Goal: Task Accomplishment & Management: Use online tool/utility

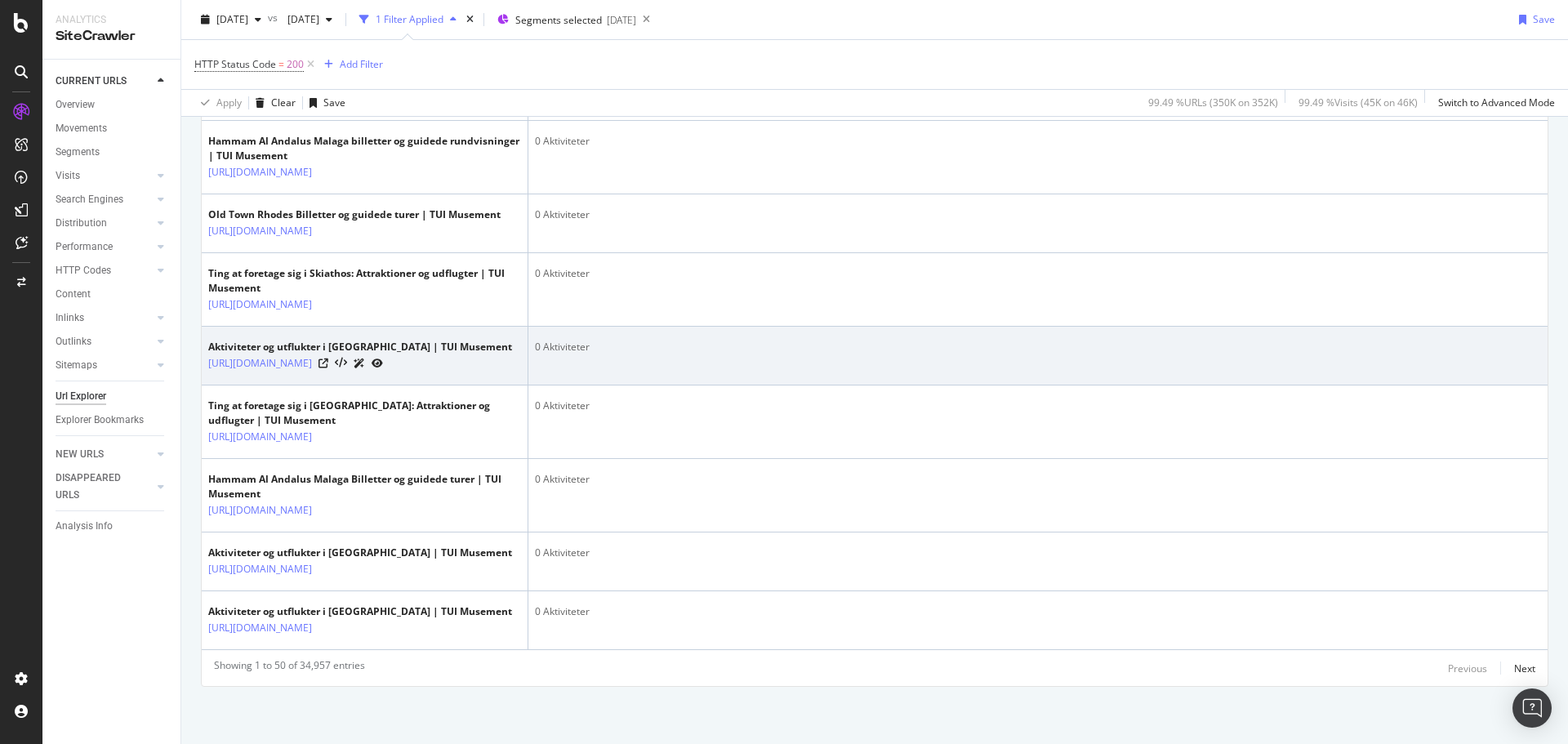
scroll to position [4054, 0]
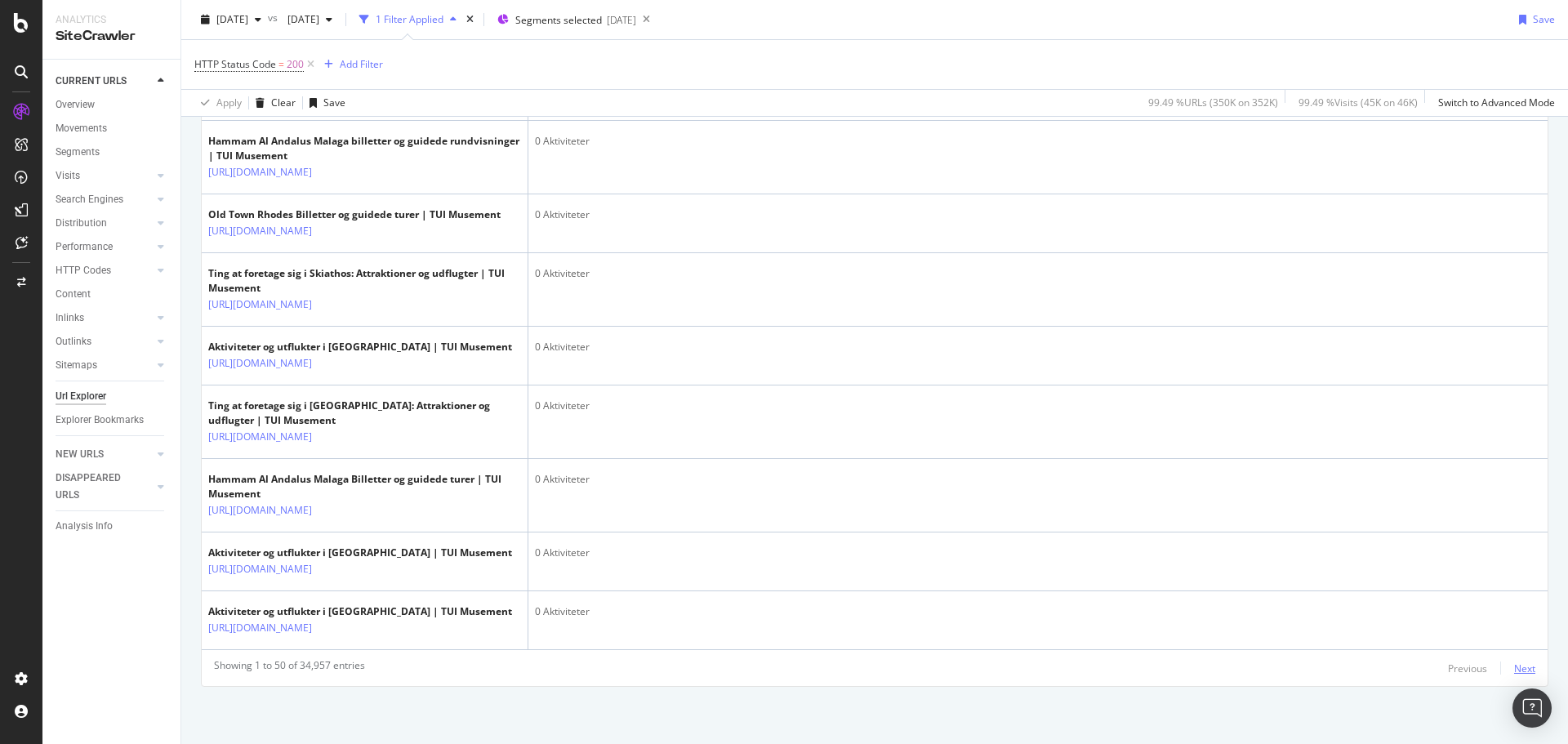
click at [1514, 661] on div "Next" at bounding box center [1525, 668] width 21 height 14
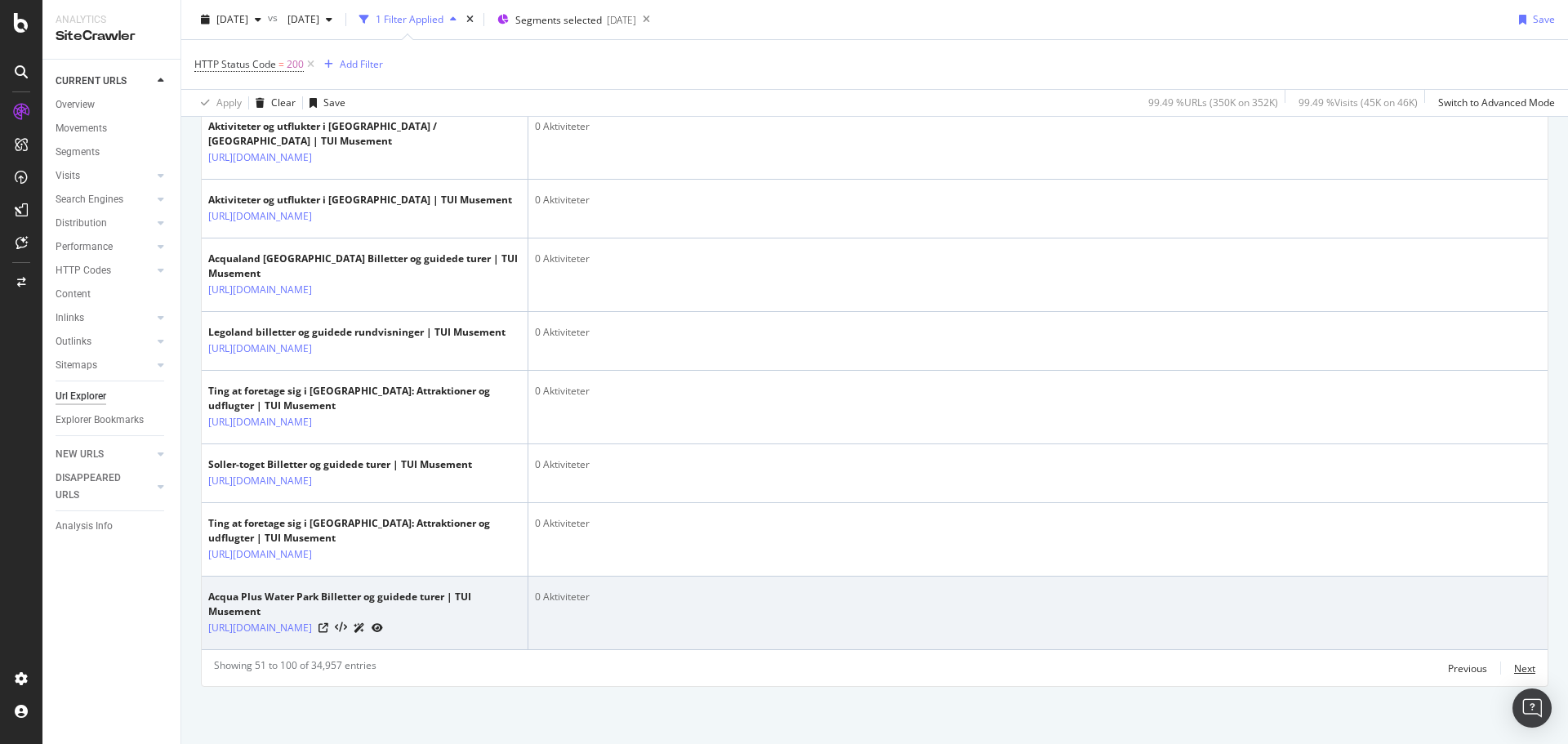
scroll to position [4162, 0]
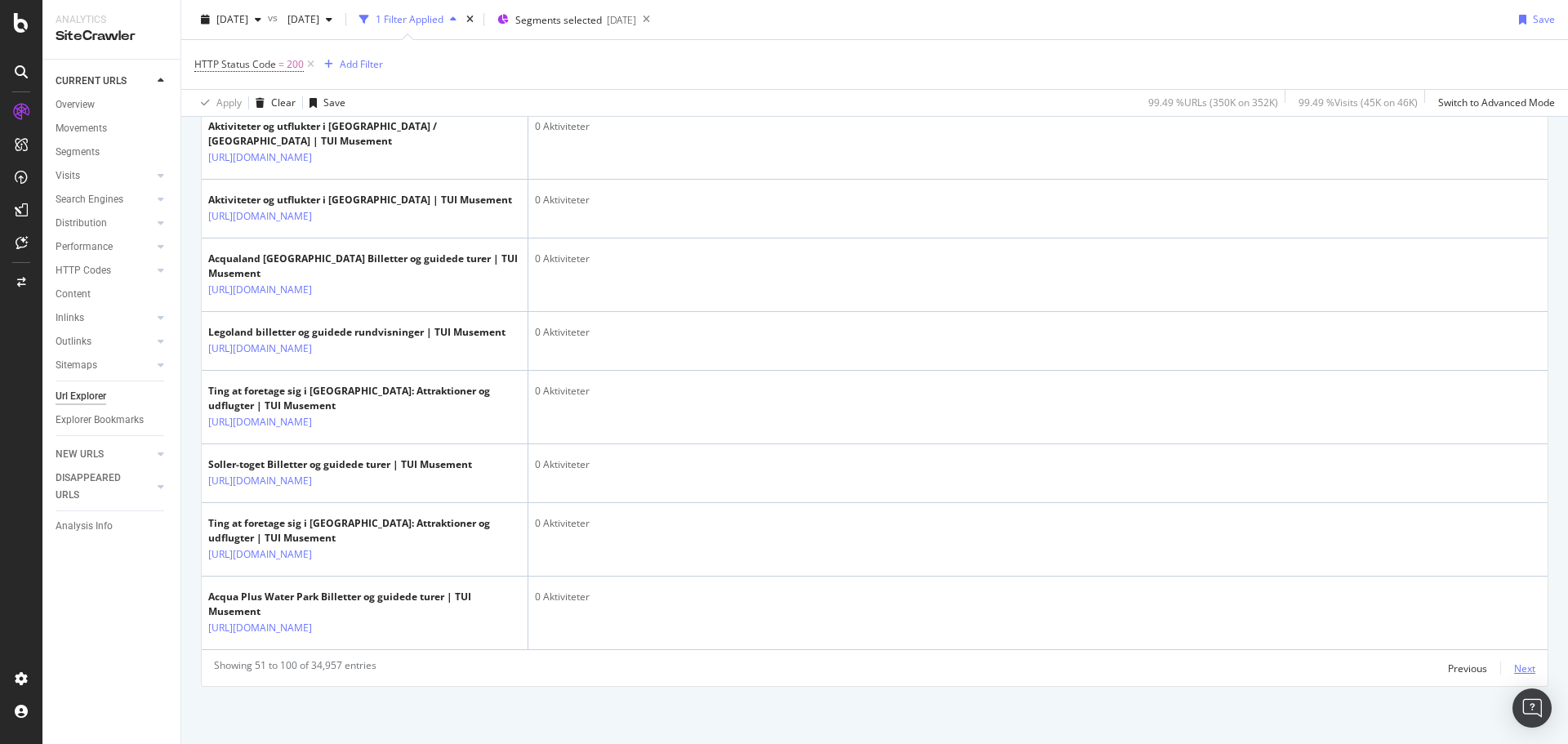
click at [1520, 661] on div "Next" at bounding box center [1525, 668] width 21 height 14
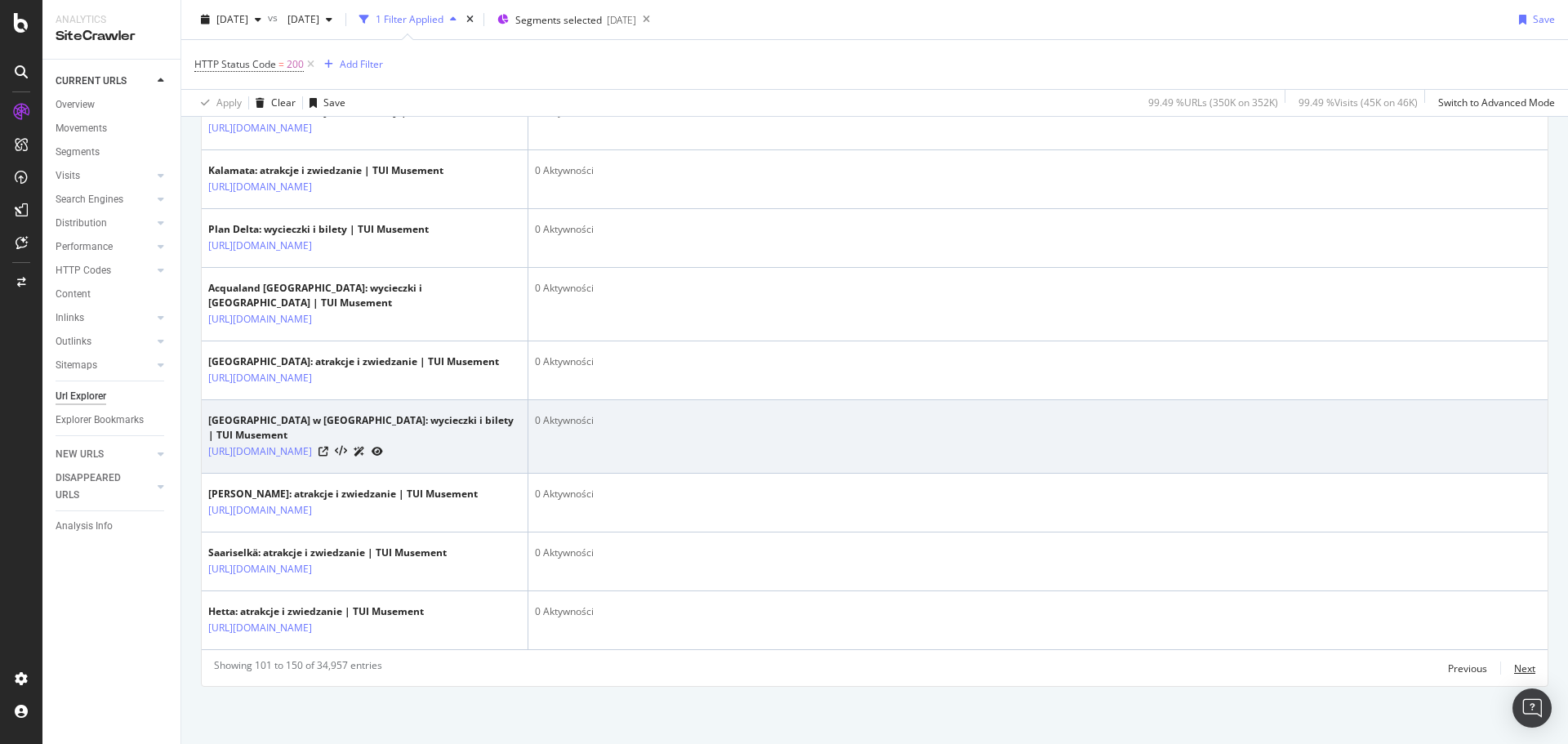
scroll to position [3792, 0]
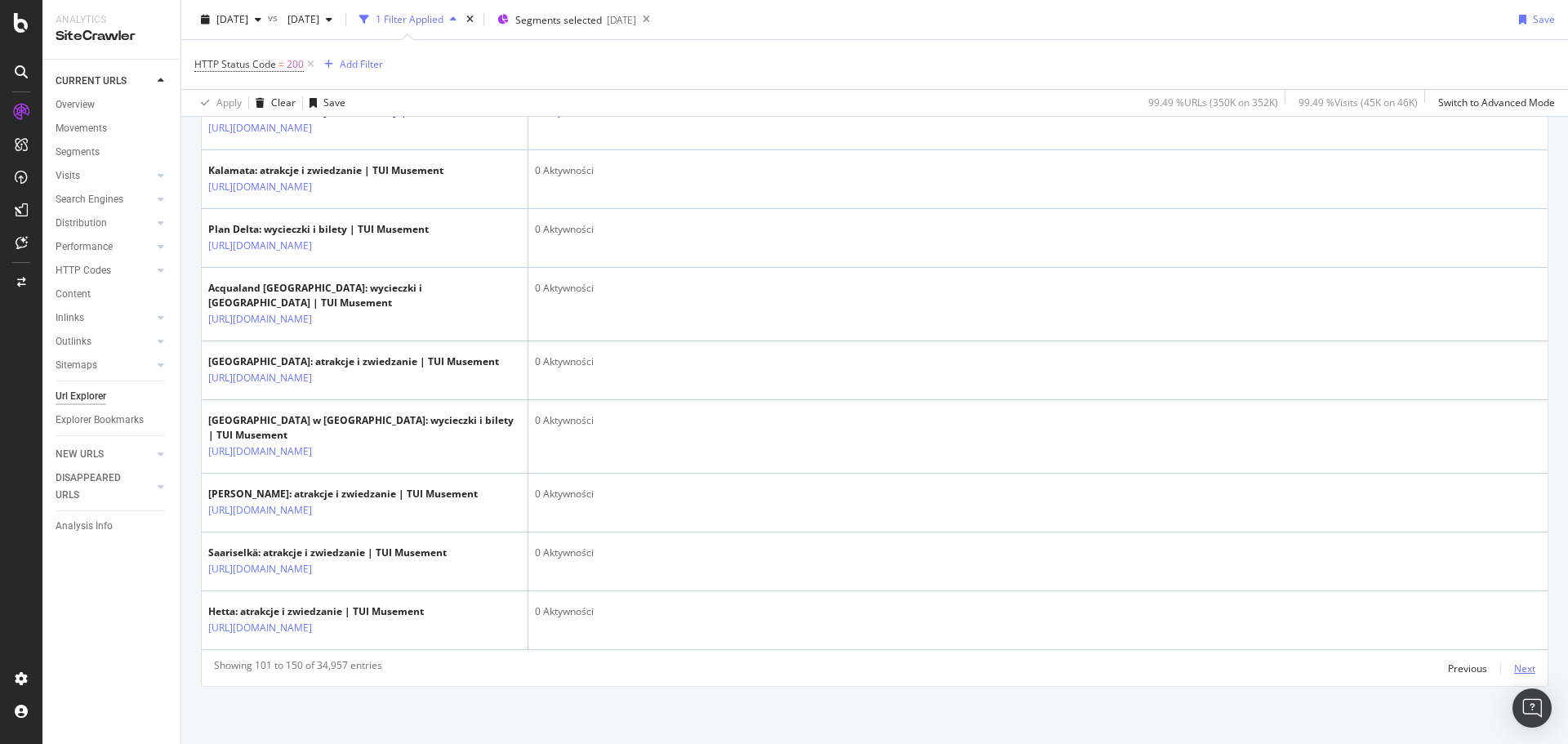
click at [1514, 661] on div "Next" at bounding box center [1525, 668] width 21 height 14
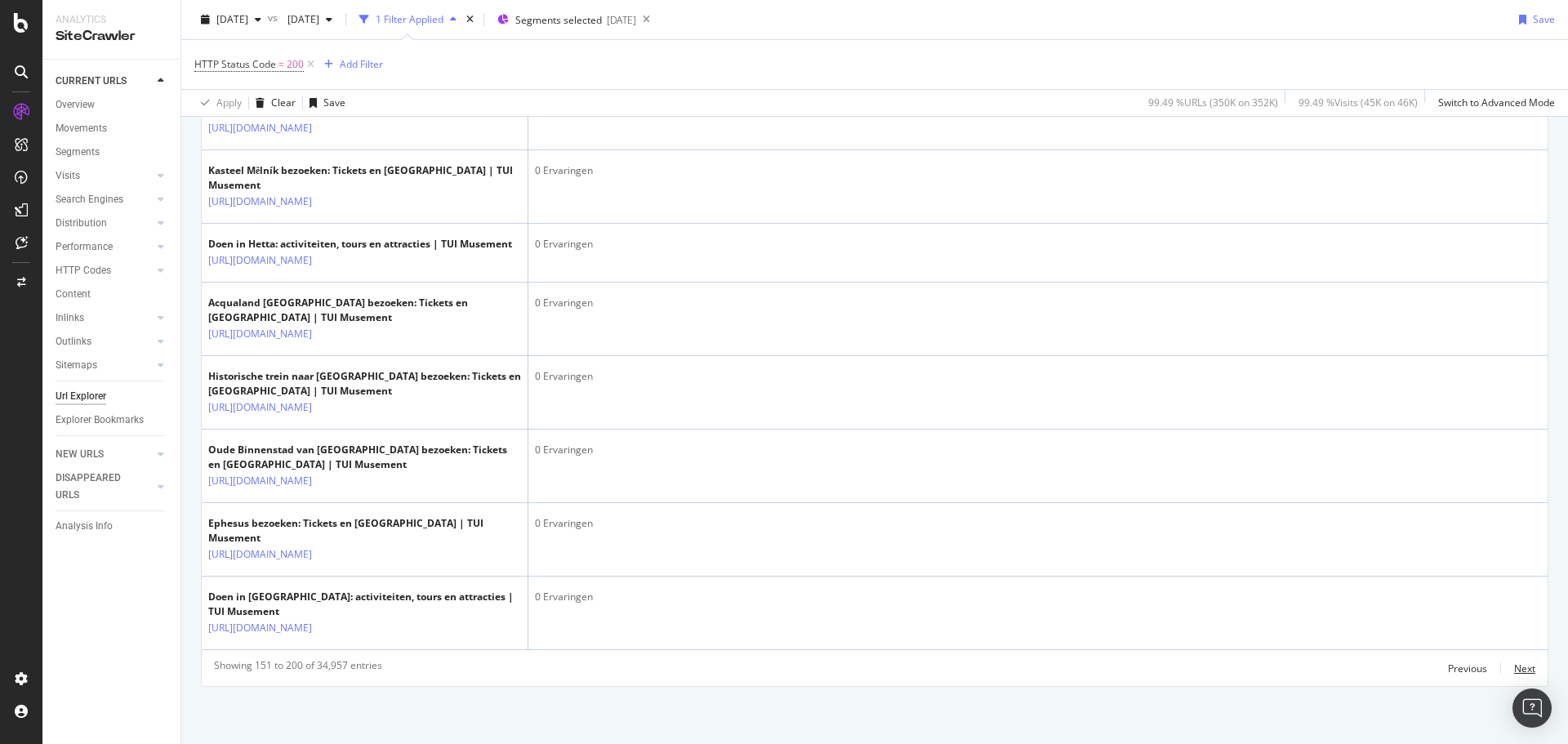
scroll to position [4058, 0]
click at [1514, 661] on div "Next" at bounding box center [1525, 668] width 21 height 14
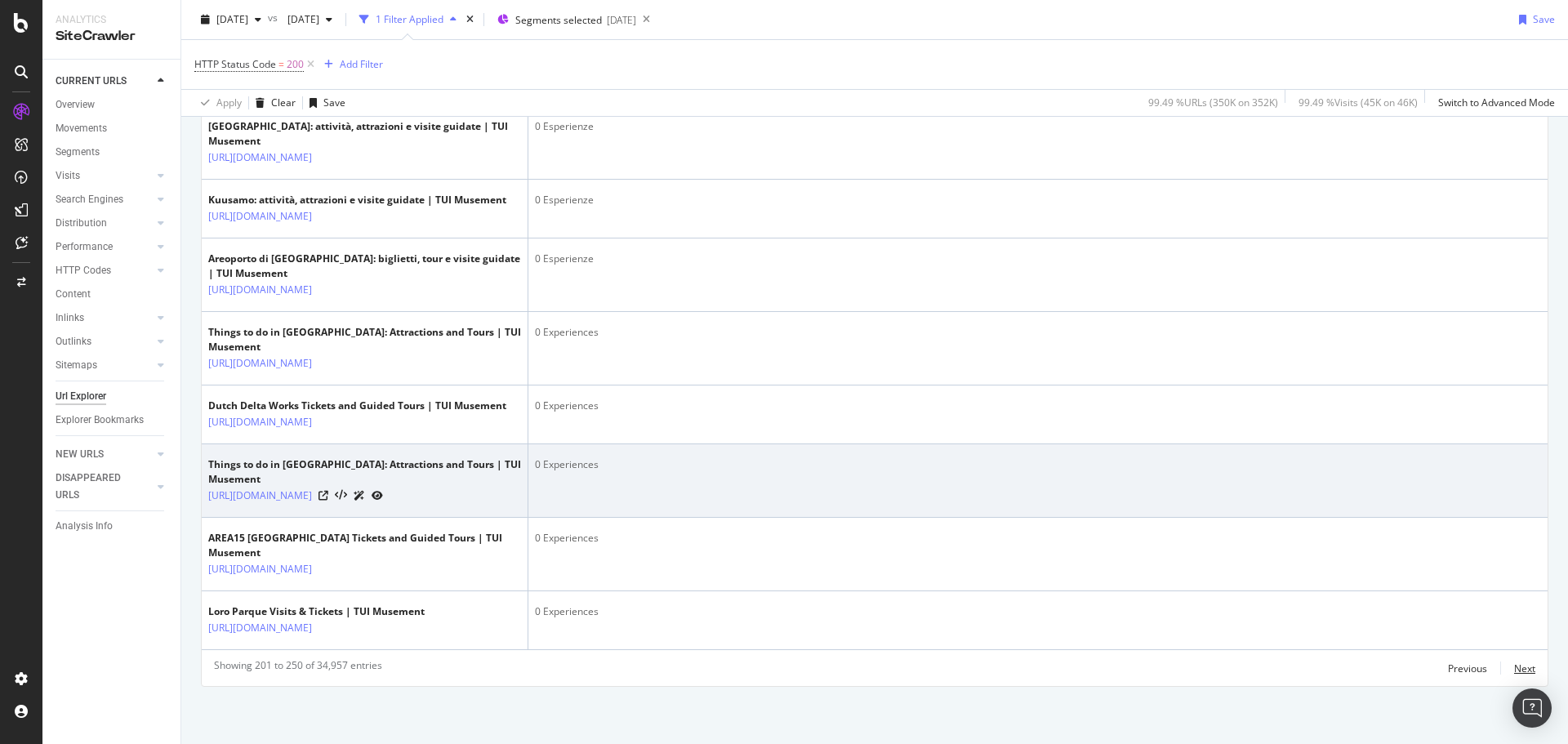
scroll to position [3985, 0]
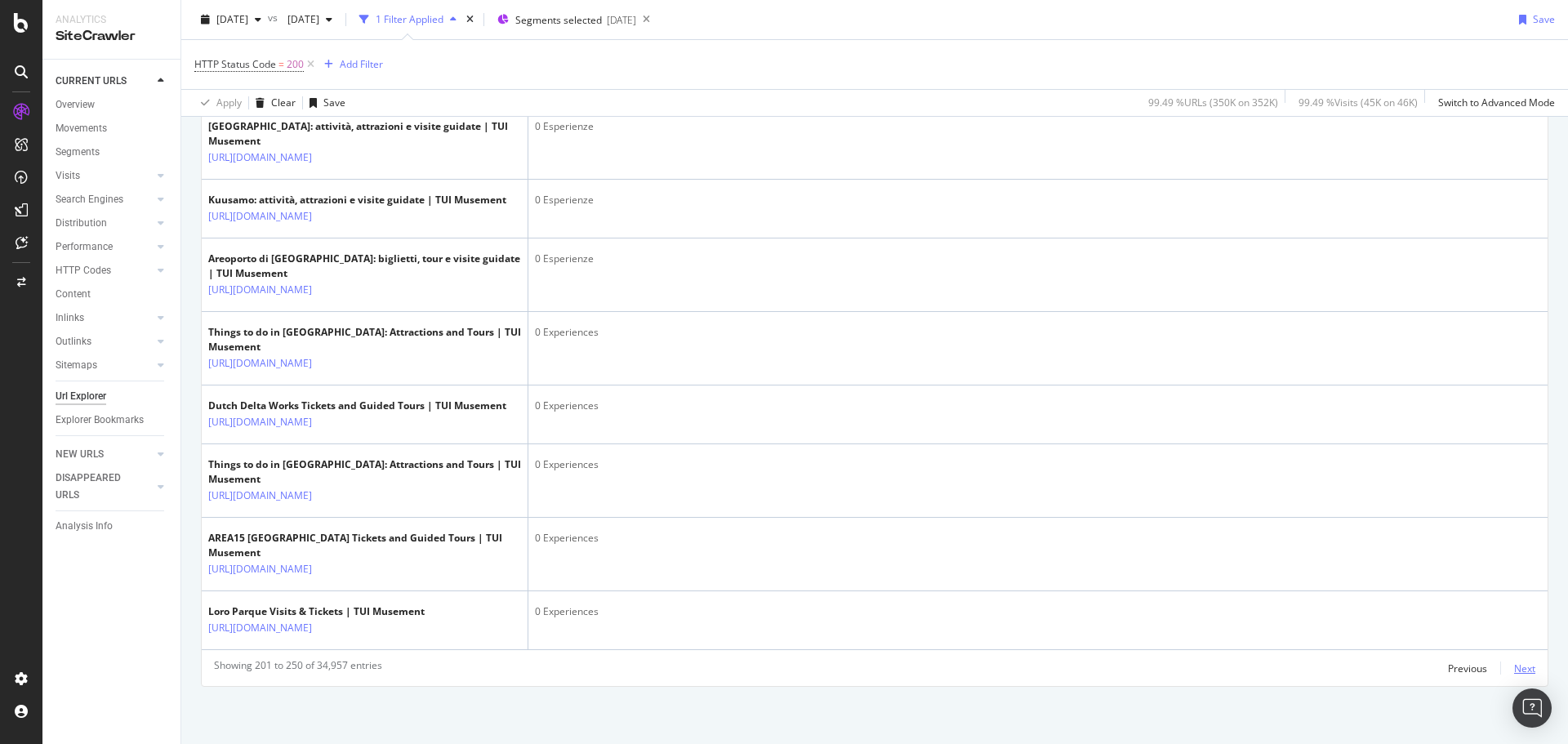
click at [1514, 661] on div "Next" at bounding box center [1525, 668] width 21 height 14
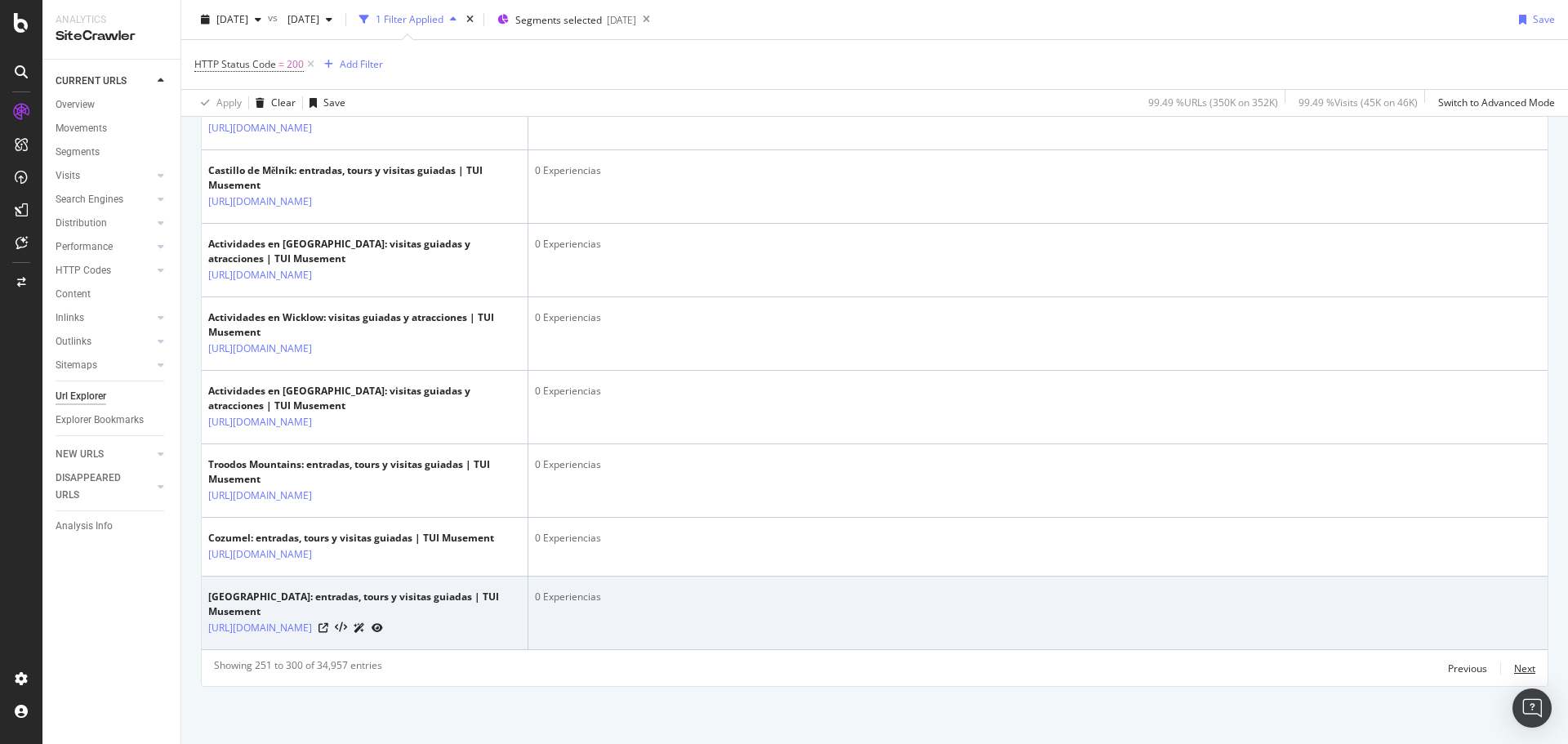
scroll to position [4043, 0]
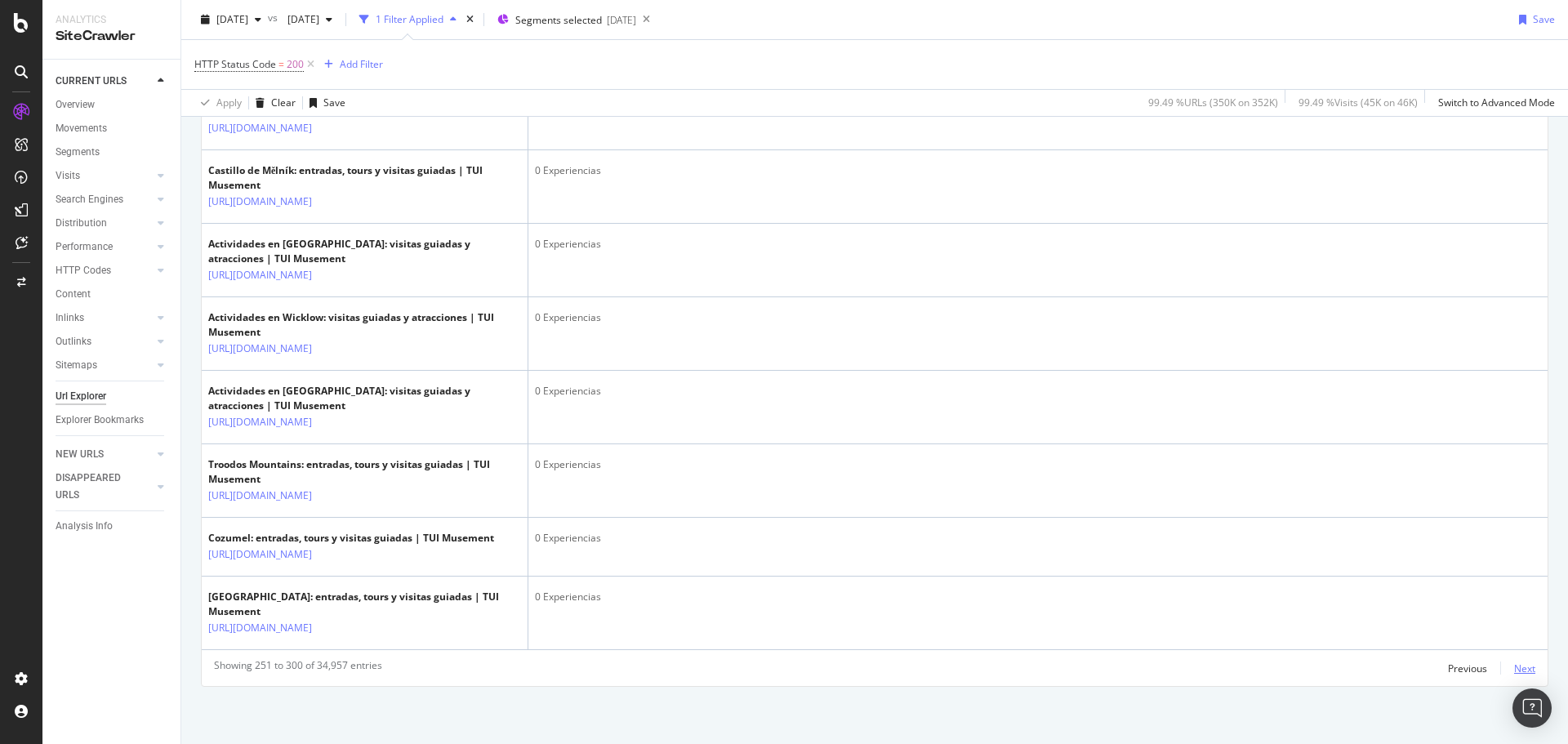
click at [1520, 661] on div "Next" at bounding box center [1525, 668] width 21 height 14
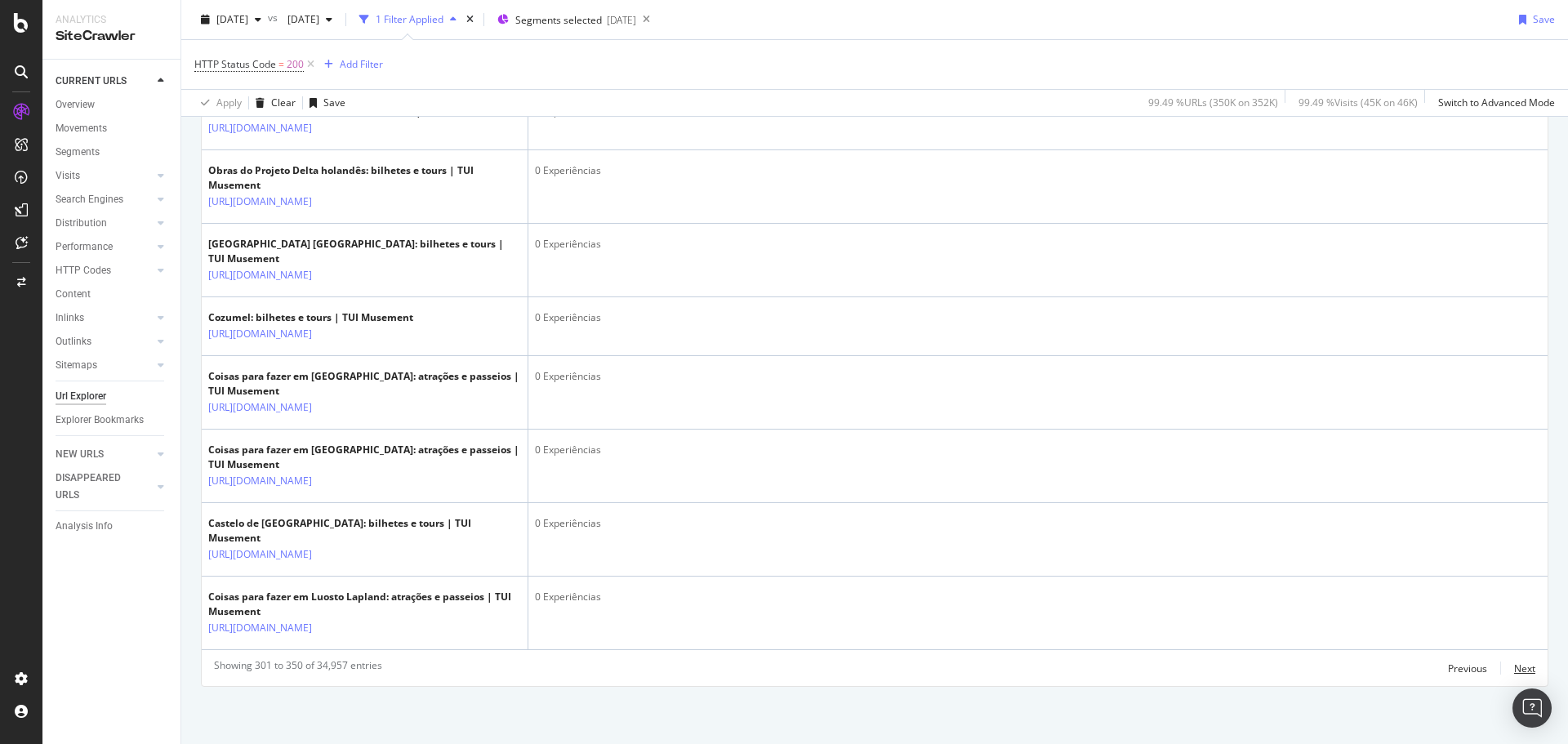
scroll to position [4210, 0]
click at [1514, 661] on div "Next" at bounding box center [1525, 668] width 21 height 14
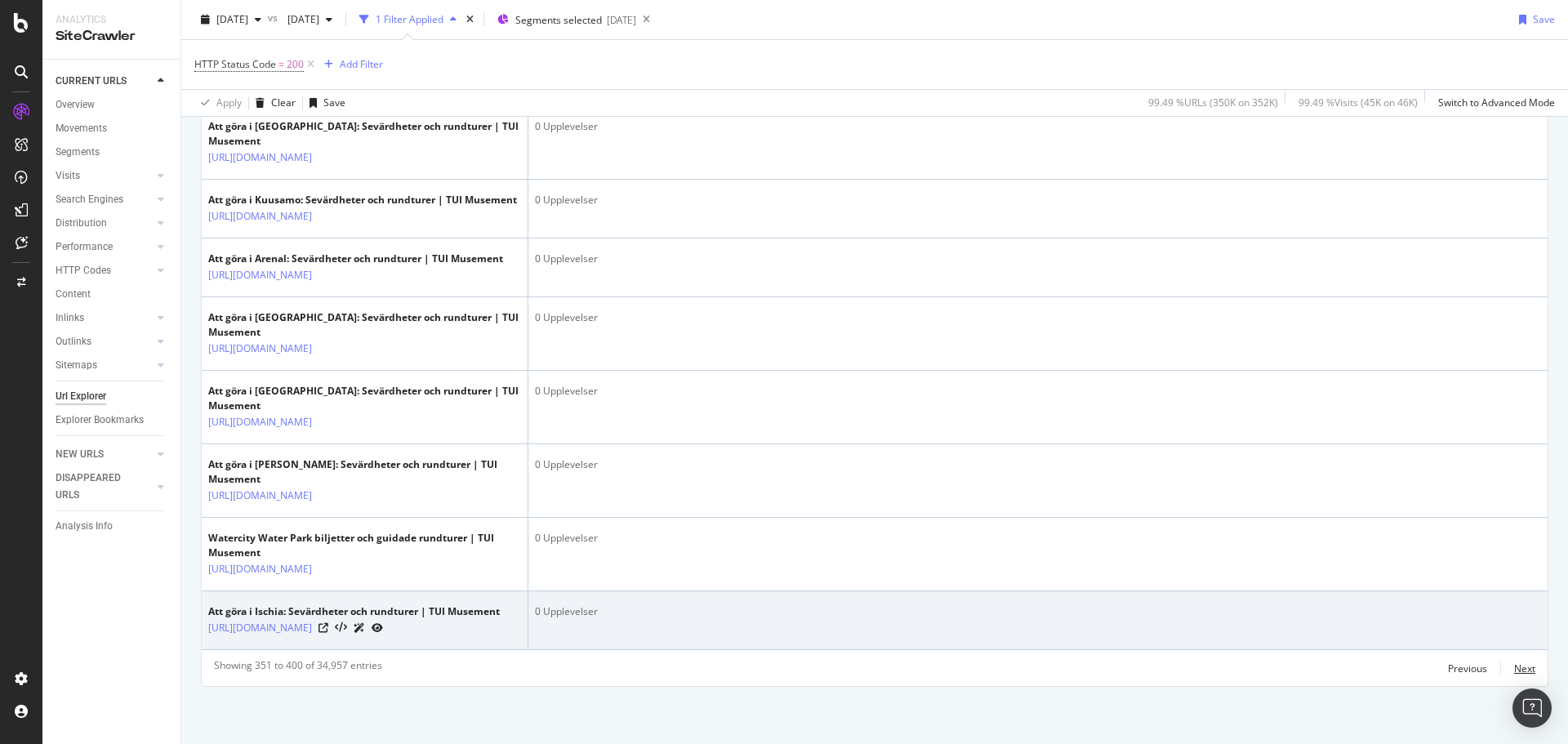
scroll to position [4012, 0]
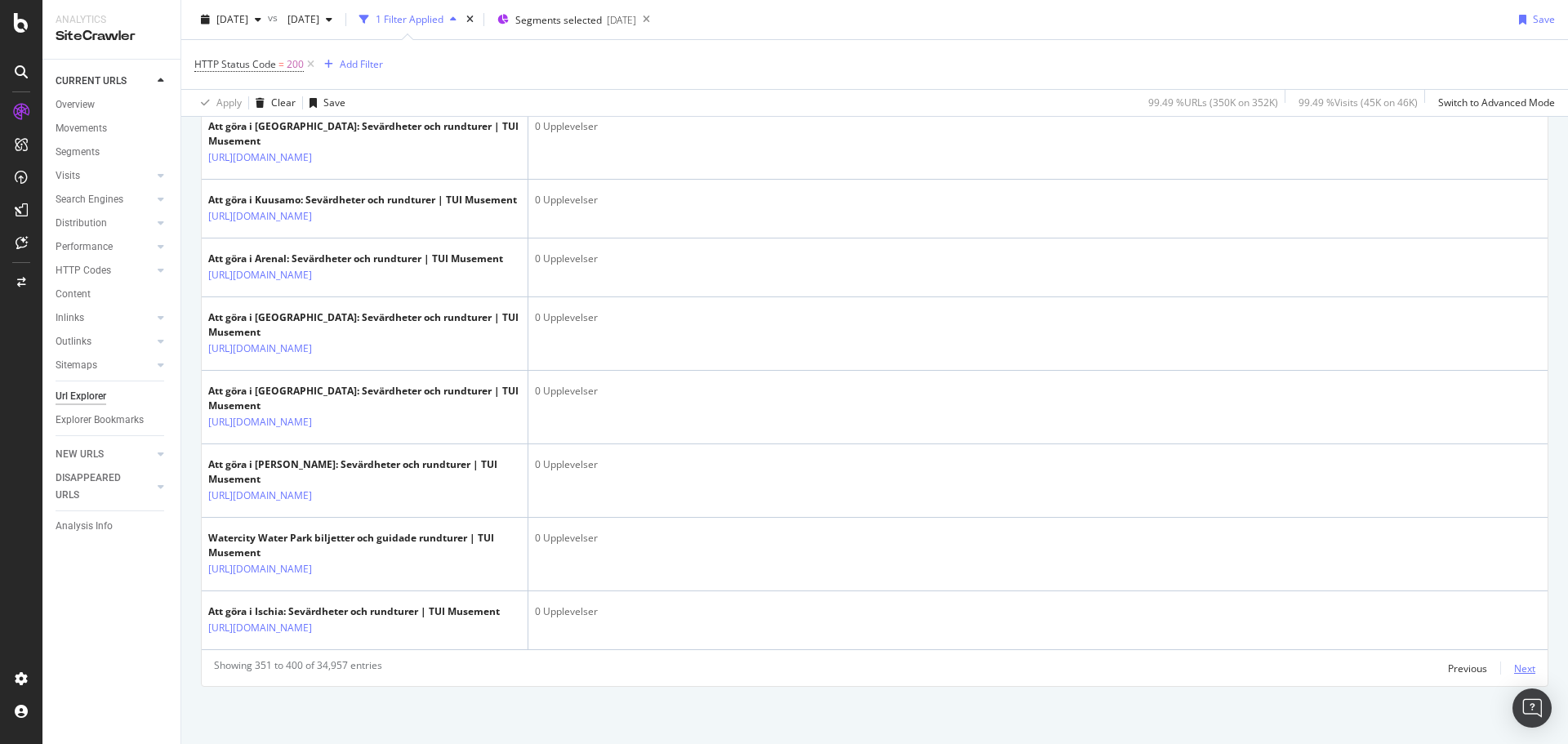
click at [1514, 661] on div "Next" at bounding box center [1525, 668] width 21 height 14
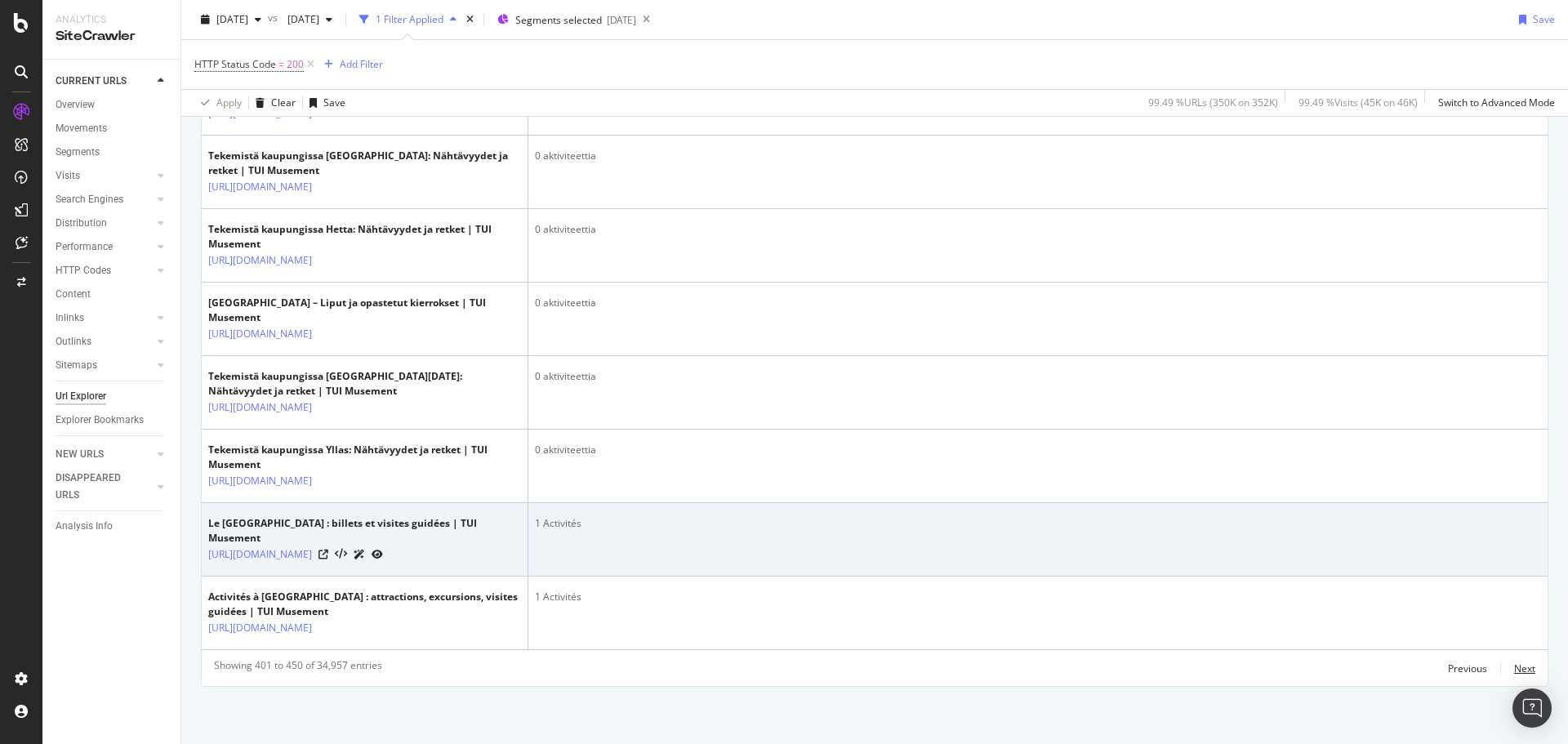
scroll to position [4261, 0]
